Goal: Task Accomplishment & Management: Manage account settings

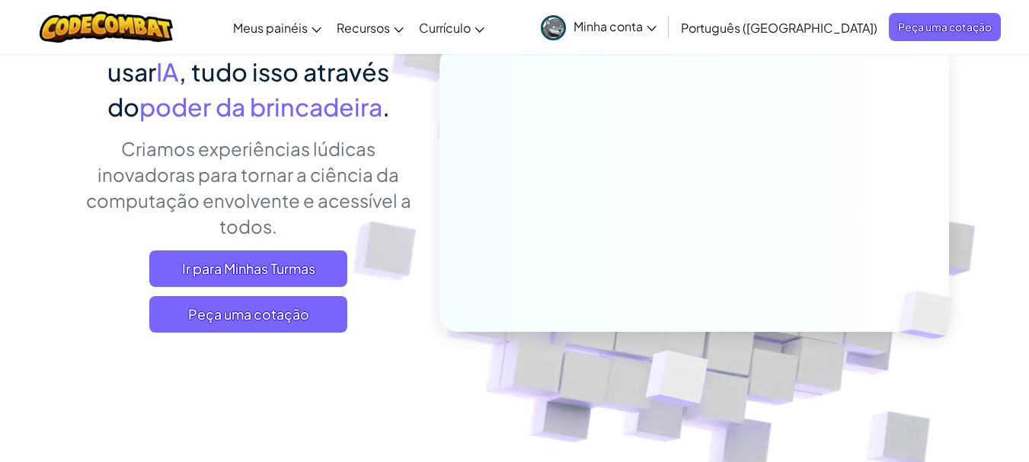
scroll to position [191, 0]
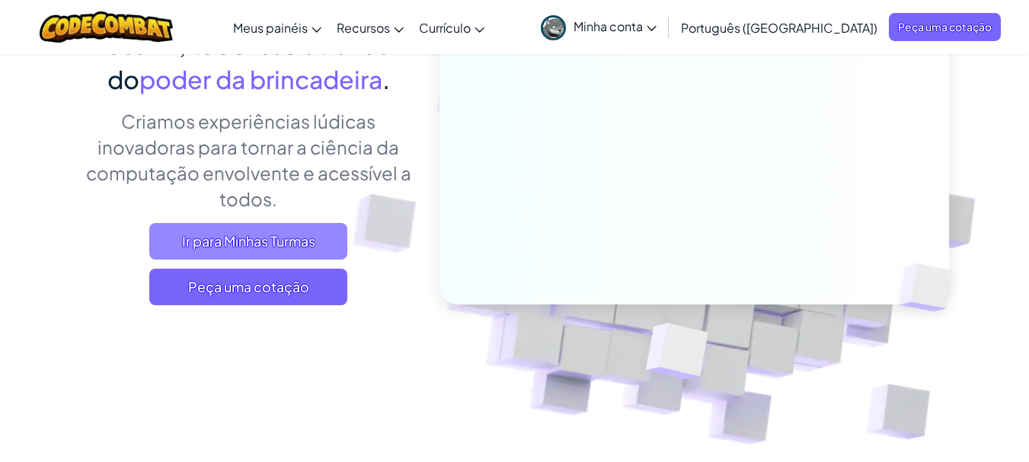
click at [310, 232] on font "Ir para Minhas Turmas" at bounding box center [248, 241] width 133 height 18
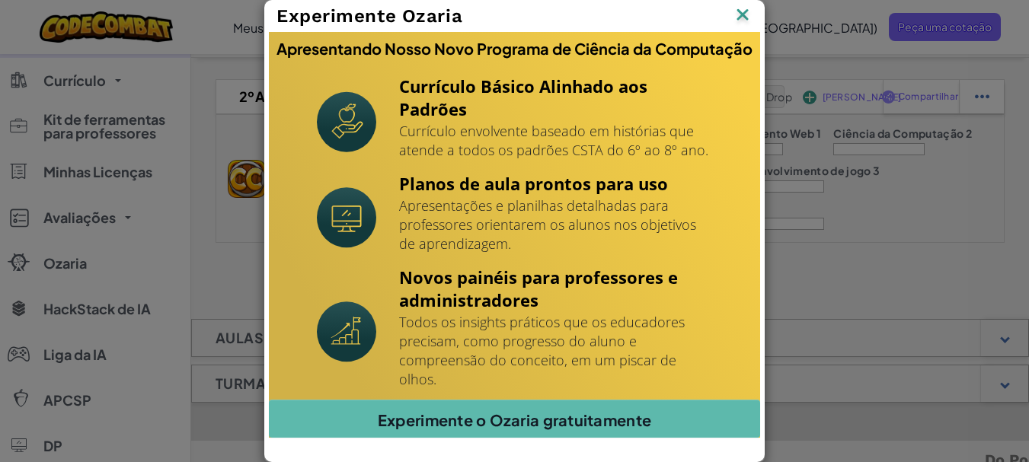
scroll to position [43, 0]
click at [844, 232] on div "Experimente Ozaria Apresentando Nosso Novo Programa de Ciência da Computação Cu…" at bounding box center [514, 231] width 1029 height 462
click at [0, 0] on img at bounding box center [0, 0] width 0 height 0
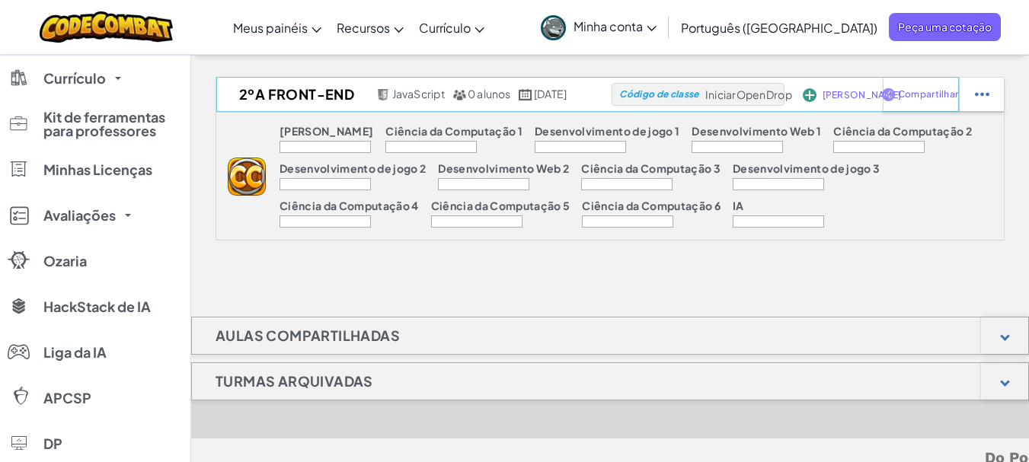
click at [720, 88] on div "Código de classe IniciarOpenDrop" at bounding box center [698, 94] width 173 height 23
click at [698, 93] on font "Código de classe" at bounding box center [658, 93] width 79 height 11
click at [748, 99] on font "IniciarOpenDrop" at bounding box center [748, 95] width 87 height 14
click at [780, 94] on font "IniciarOpenDrop" at bounding box center [748, 95] width 87 height 14
click at [817, 96] on img at bounding box center [810, 95] width 14 height 14
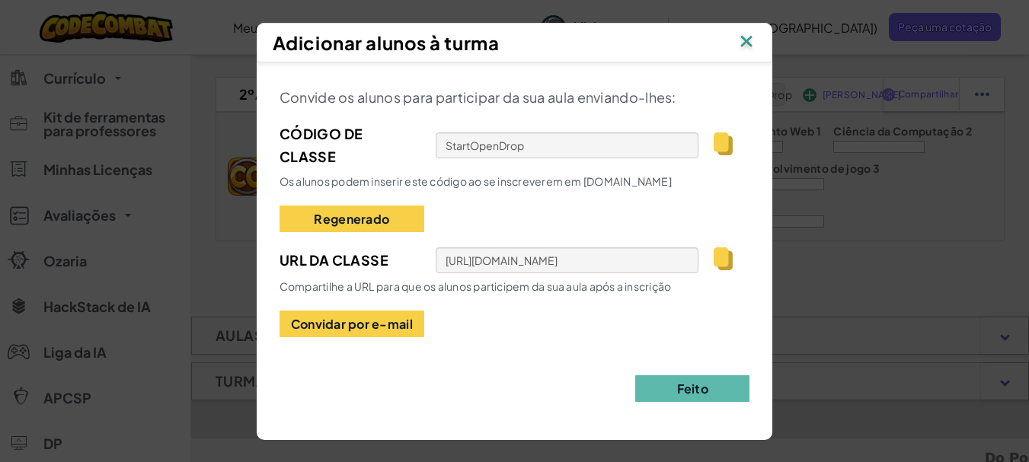
click at [716, 261] on img at bounding box center [723, 259] width 19 height 23
click at [743, 50] on img at bounding box center [747, 42] width 20 height 23
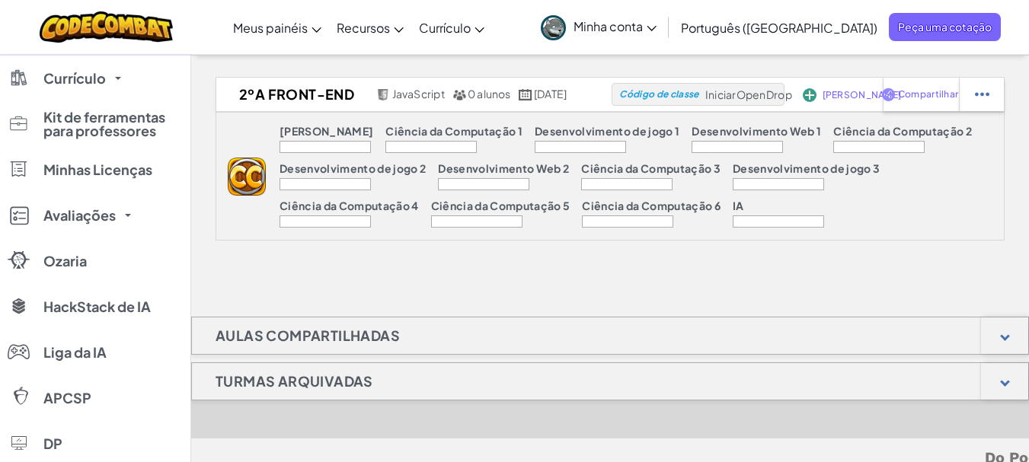
click at [117, 43] on div at bounding box center [106, 27] width 156 height 54
